Goal: Task Accomplishment & Management: Manage account settings

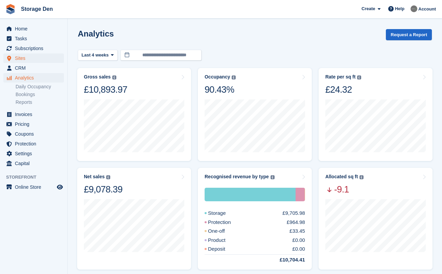
click at [38, 59] on span "Sites" at bounding box center [35, 57] width 41 height 9
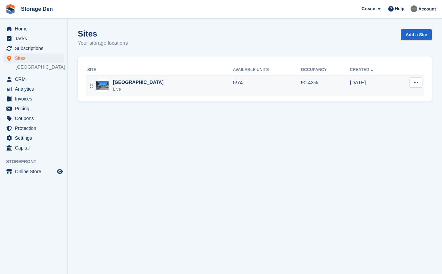
click at [123, 81] on div "[GEOGRAPHIC_DATA]" at bounding box center [138, 82] width 51 height 7
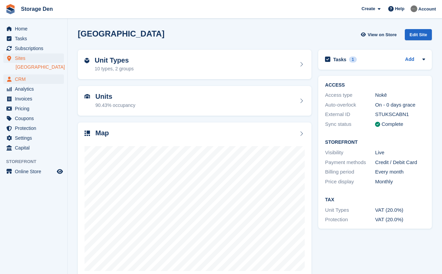
click at [37, 78] on span "CRM" at bounding box center [35, 78] width 41 height 9
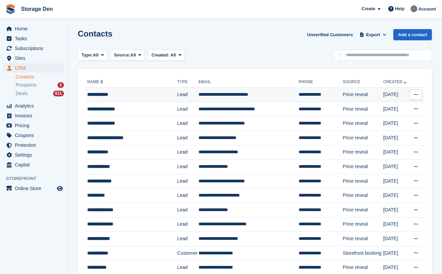
click at [143, 91] on div "**********" at bounding box center [130, 94] width 86 height 7
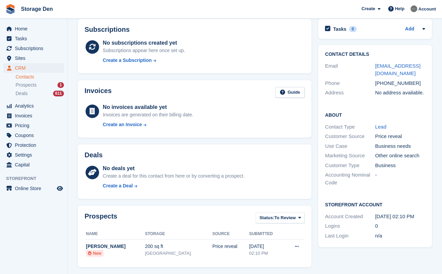
scroll to position [27, 0]
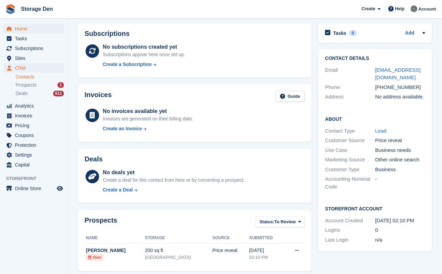
click at [39, 28] on span "Home" at bounding box center [35, 28] width 41 height 9
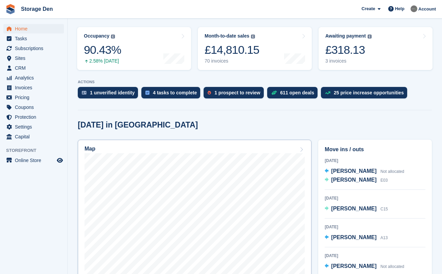
scroll to position [88, 0]
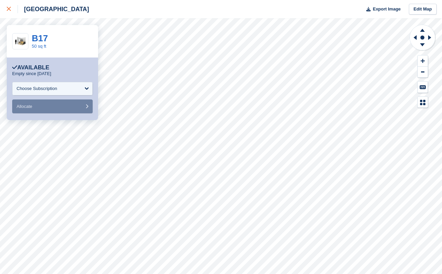
click at [9, 14] on link at bounding box center [9, 9] width 18 height 18
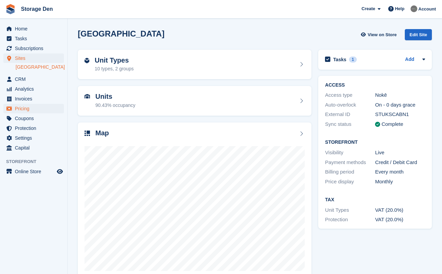
click at [35, 108] on span "Pricing" at bounding box center [35, 108] width 41 height 9
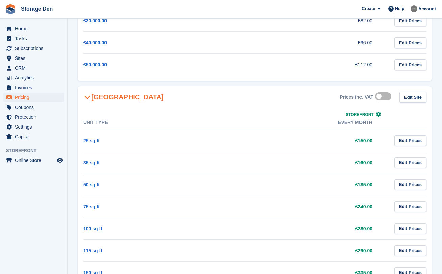
scroll to position [233, 0]
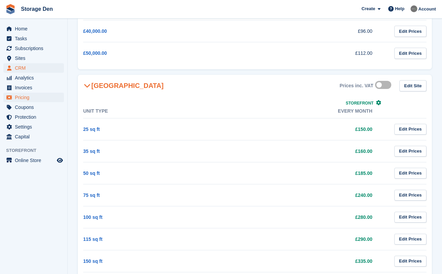
click at [30, 66] on span "CRM" at bounding box center [35, 67] width 41 height 9
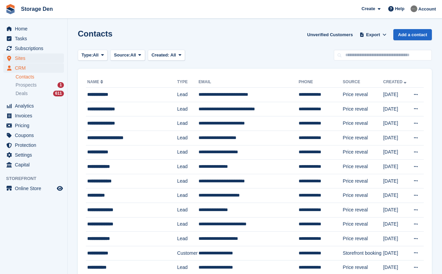
click at [31, 58] on span "Sites" at bounding box center [35, 57] width 41 height 9
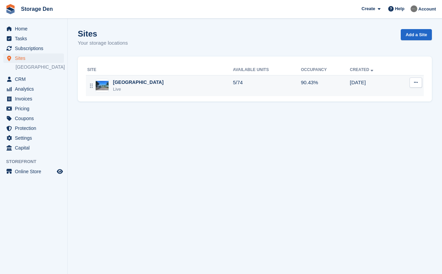
click at [137, 77] on td "Aberdeen Live" at bounding box center [159, 85] width 147 height 21
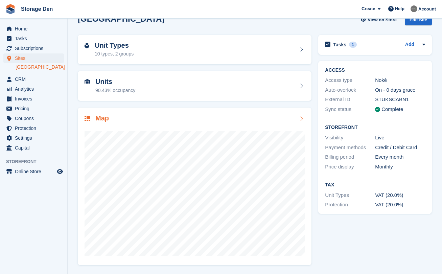
scroll to position [14, 0]
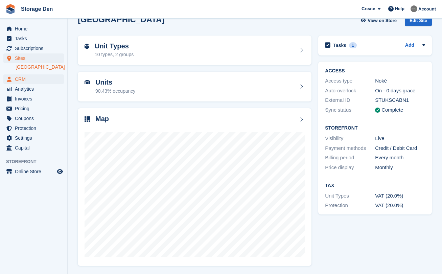
click at [40, 76] on span "CRM" at bounding box center [35, 78] width 41 height 9
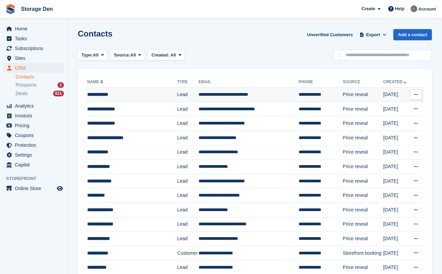
click at [143, 94] on div "**********" at bounding box center [130, 94] width 86 height 7
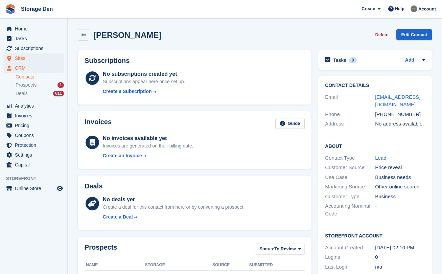
click at [33, 59] on span "Sites" at bounding box center [35, 57] width 41 height 9
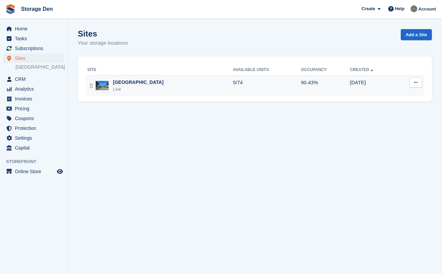
click at [149, 84] on div "Aberdeen Live" at bounding box center [160, 86] width 146 height 14
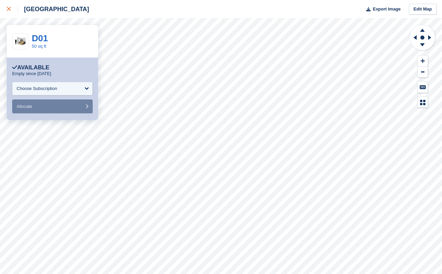
click at [13, 14] on link at bounding box center [9, 9] width 18 height 18
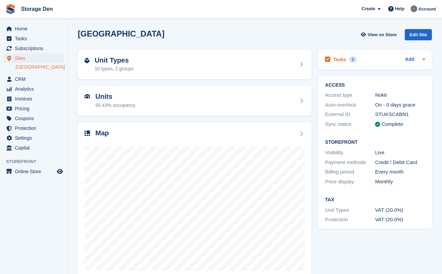
click at [344, 60] on h2 "Tasks" at bounding box center [339, 59] width 13 height 6
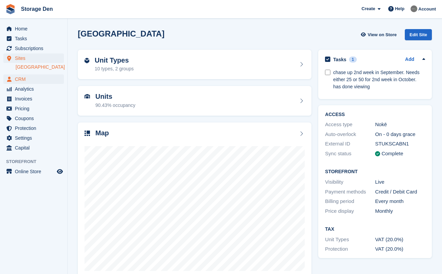
click at [41, 80] on span "CRM" at bounding box center [35, 78] width 41 height 9
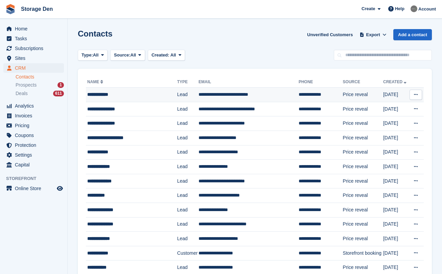
click at [130, 96] on div "**********" at bounding box center [130, 94] width 86 height 7
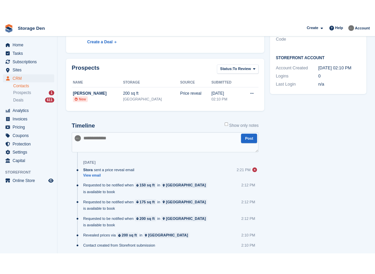
scroll to position [192, 0]
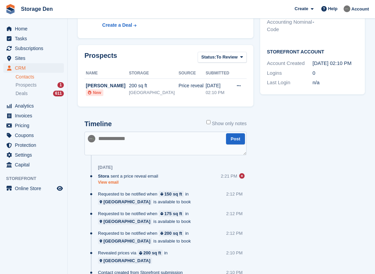
click at [111, 185] on link "View email" at bounding box center [130, 183] width 64 height 6
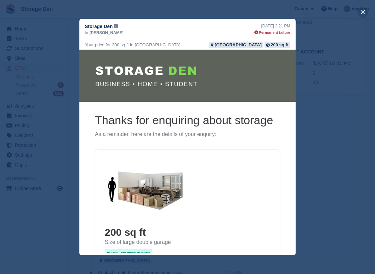
scroll to position [0, 0]
click at [361, 13] on button "close" at bounding box center [363, 12] width 11 height 11
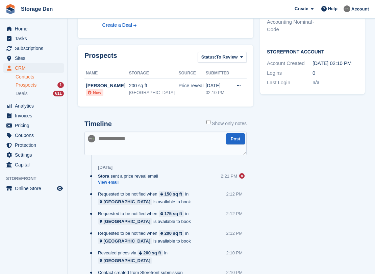
click at [37, 84] on span "Prospects" at bounding box center [26, 85] width 21 height 6
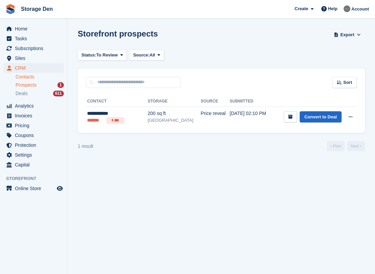
click at [37, 75] on link "Contacts" at bounding box center [40, 77] width 48 height 6
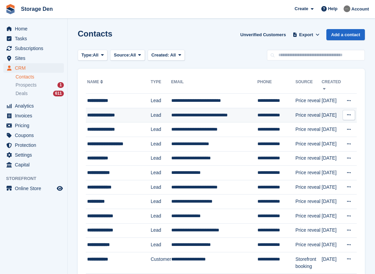
click at [109, 118] on div "**********" at bounding box center [119, 115] width 64 height 7
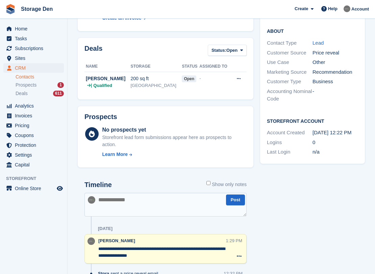
scroll to position [170, 0]
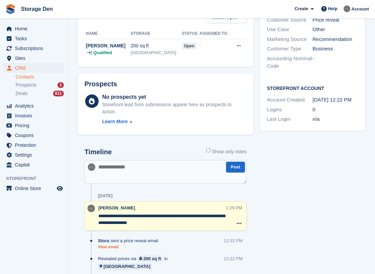
click at [112, 248] on link "View email" at bounding box center [130, 247] width 64 height 6
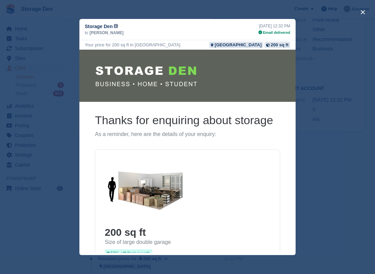
scroll to position [0, 0]
click at [364, 12] on button "close" at bounding box center [363, 12] width 11 height 11
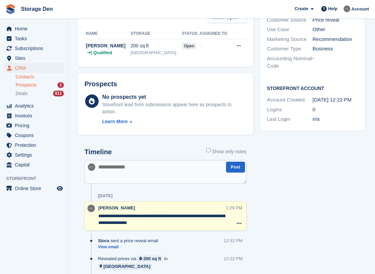
click at [24, 83] on span "Prospects" at bounding box center [26, 85] width 21 height 6
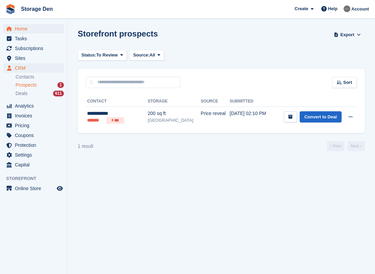
click at [31, 28] on span "Home" at bounding box center [35, 28] width 41 height 9
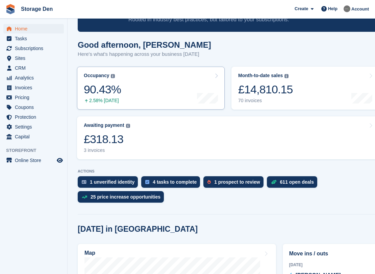
scroll to position [37, 0]
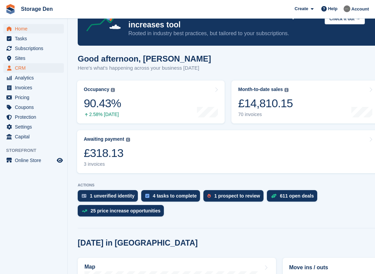
click at [30, 67] on span "CRM" at bounding box center [35, 67] width 41 height 9
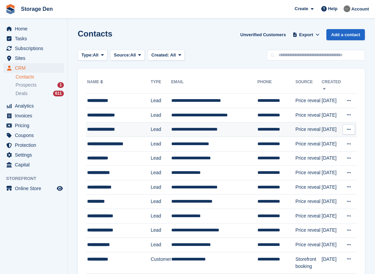
click at [135, 135] on td "**********" at bounding box center [118, 129] width 65 height 15
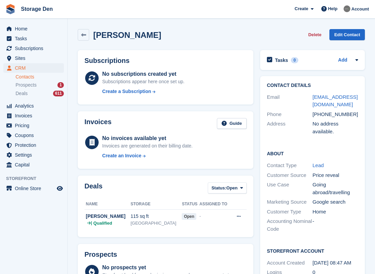
scroll to position [202, 0]
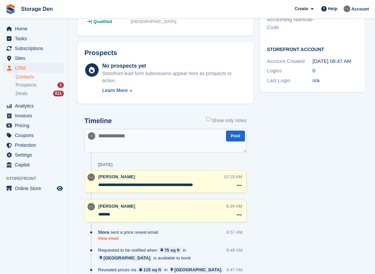
click at [110, 237] on link "View email" at bounding box center [130, 239] width 64 height 6
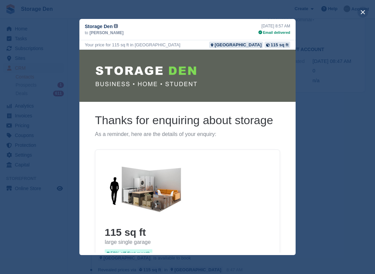
click at [361, 14] on button "close" at bounding box center [363, 12] width 11 height 11
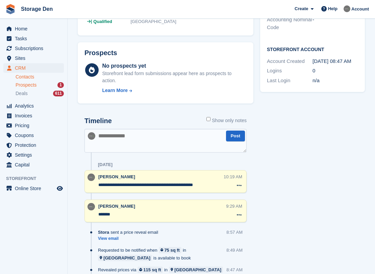
click at [18, 85] on span "Prospects" at bounding box center [26, 85] width 21 height 6
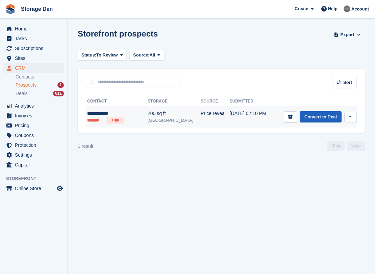
click at [322, 118] on link "Convert to Deal" at bounding box center [321, 116] width 42 height 11
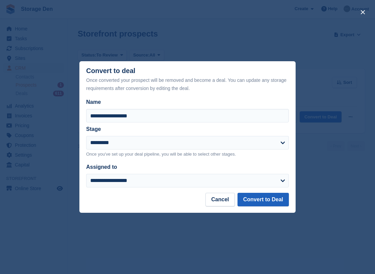
click at [254, 206] on button "Convert to Deal" at bounding box center [263, 200] width 51 height 14
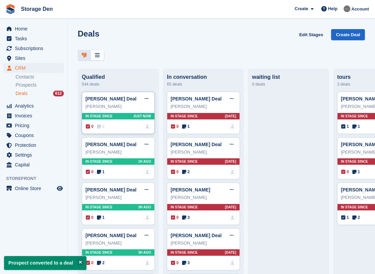
click at [103, 129] on span "0" at bounding box center [101, 126] width 8 height 6
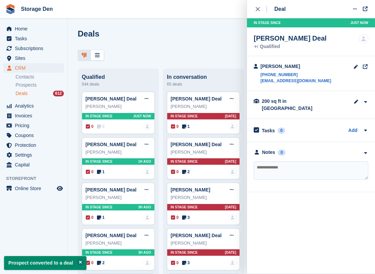
click at [280, 162] on textarea at bounding box center [311, 170] width 115 height 18
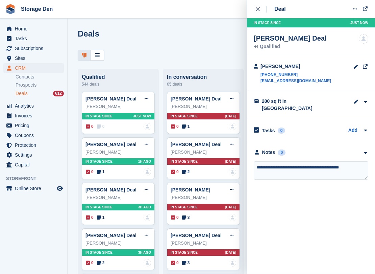
type textarea "**********"
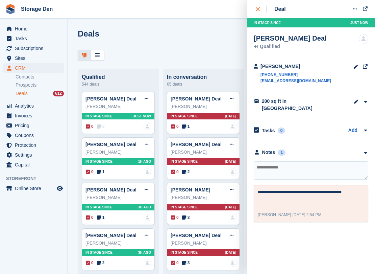
click at [258, 10] on icon "close" at bounding box center [258, 9] width 4 height 4
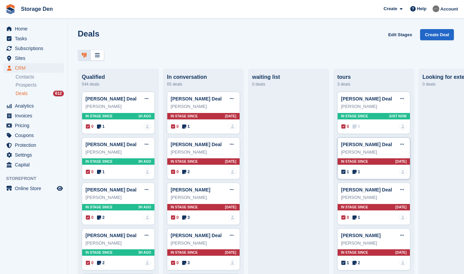
click at [355, 169] on span "1" at bounding box center [357, 172] width 8 height 6
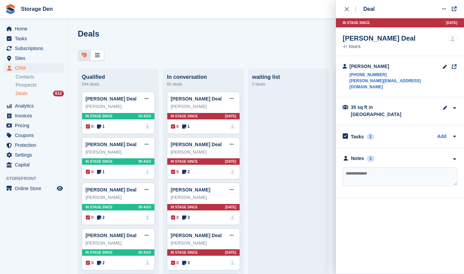
click at [356, 148] on div "**********" at bounding box center [400, 173] width 128 height 50
click at [355, 155] on div "Notes" at bounding box center [357, 158] width 13 height 7
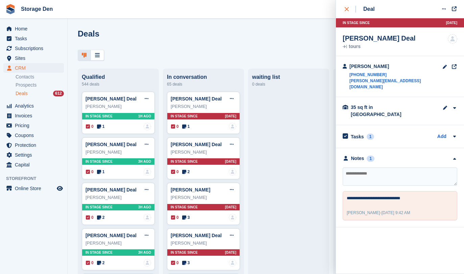
click at [349, 6] on div "close" at bounding box center [350, 9] width 11 height 7
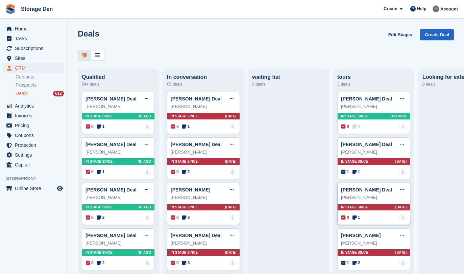
click at [358, 218] on span "1" at bounding box center [357, 217] width 8 height 6
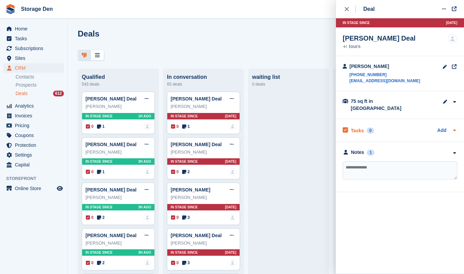
click at [357, 128] on h2 "Tasks" at bounding box center [357, 131] width 13 height 6
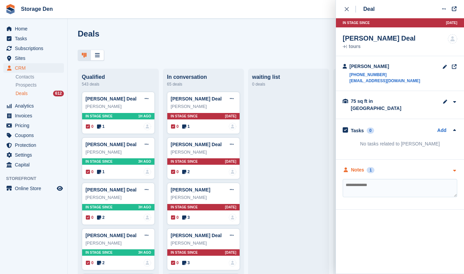
click at [351, 166] on div "Notes" at bounding box center [357, 169] width 13 height 7
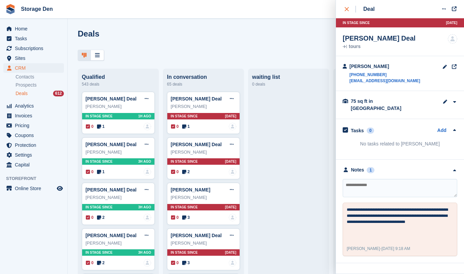
click at [351, 11] on div "close" at bounding box center [350, 9] width 11 height 7
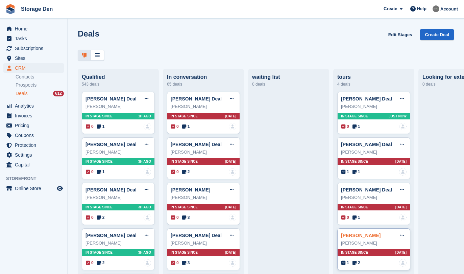
scroll to position [39, 0]
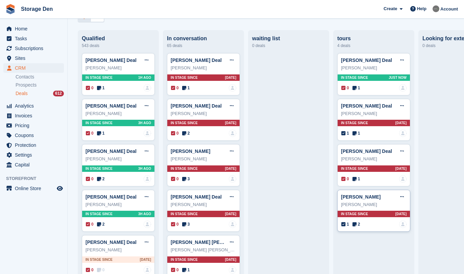
click at [358, 223] on span "2" at bounding box center [357, 224] width 8 height 6
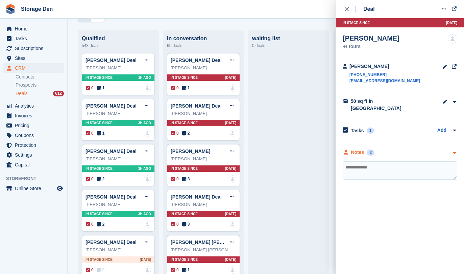
click at [359, 149] on div "Notes" at bounding box center [357, 152] width 13 height 7
